Goal: Find specific page/section: Find specific page/section

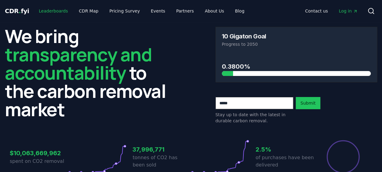
click at [40, 9] on link "Leaderboards" at bounding box center [53, 10] width 39 height 11
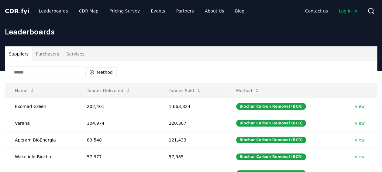
click at [43, 52] on button "Purchasers" at bounding box center [47, 54] width 31 height 15
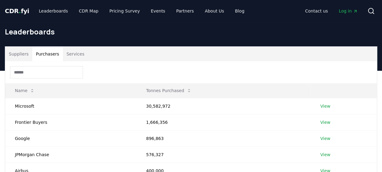
click at [19, 11] on span "." at bounding box center [20, 10] width 2 height 7
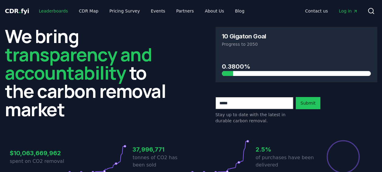
click at [56, 12] on link "Leaderboards" at bounding box center [53, 10] width 39 height 11
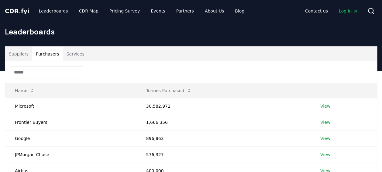
click at [51, 55] on button "Purchasers" at bounding box center [47, 54] width 31 height 15
click at [19, 11] on span "." at bounding box center [20, 10] width 2 height 7
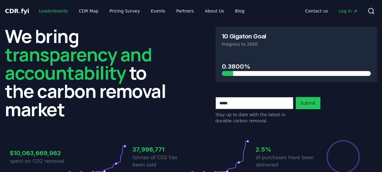
click at [53, 9] on link "Leaderboards" at bounding box center [53, 10] width 39 height 11
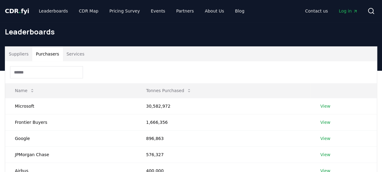
click at [45, 53] on button "Purchasers" at bounding box center [47, 54] width 31 height 15
